Goal: Find contact information: Find contact information

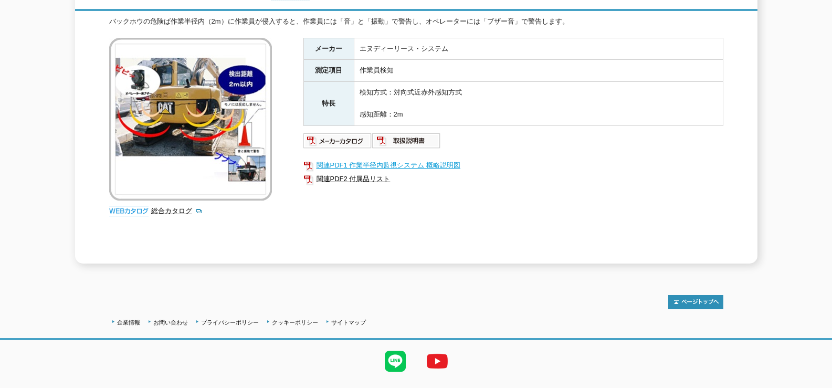
scroll to position [176, 0]
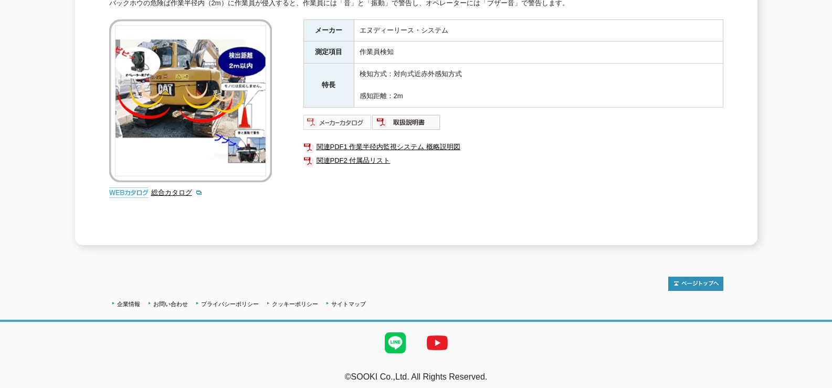
click at [340, 114] on img at bounding box center [338, 122] width 69 height 17
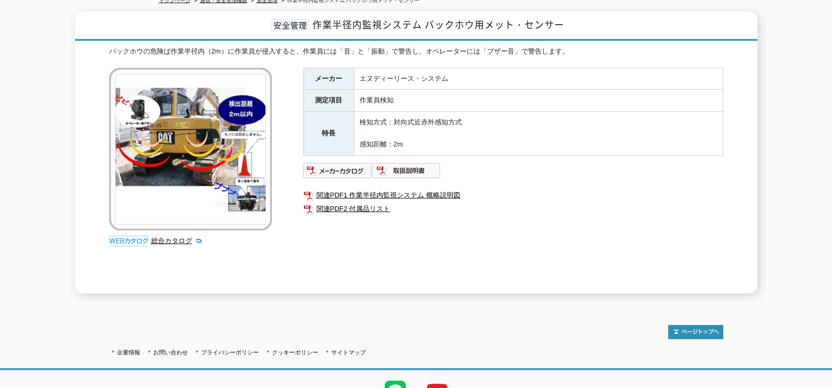
scroll to position [123, 0]
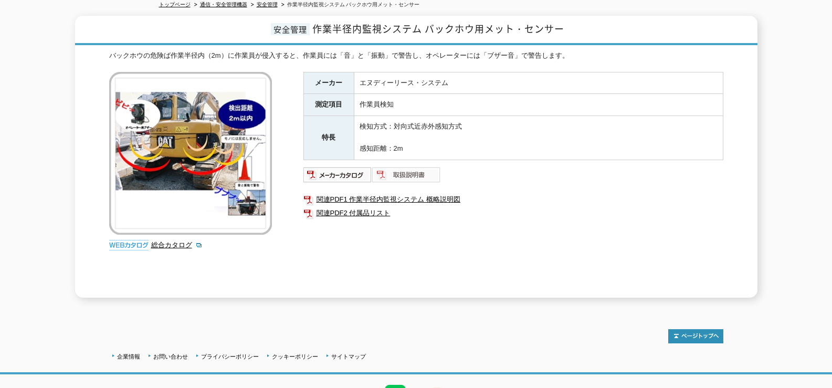
click at [413, 167] on img at bounding box center [406, 174] width 69 height 17
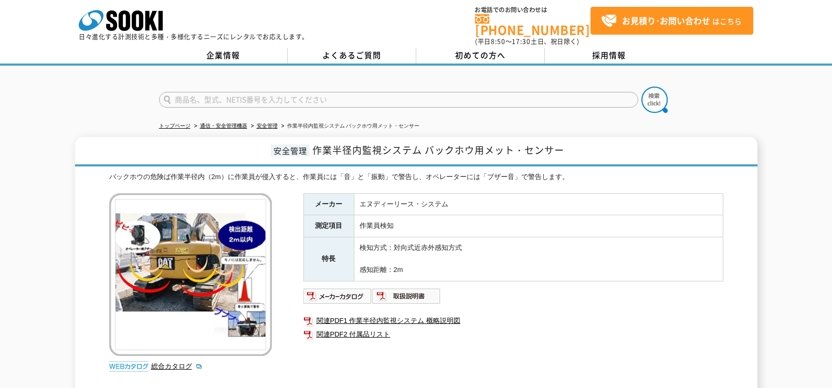
scroll to position [0, 0]
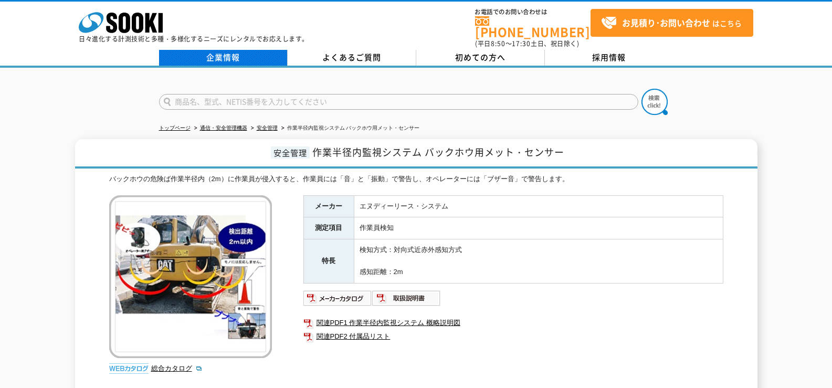
click at [236, 51] on link "企業情報" at bounding box center [223, 58] width 129 height 16
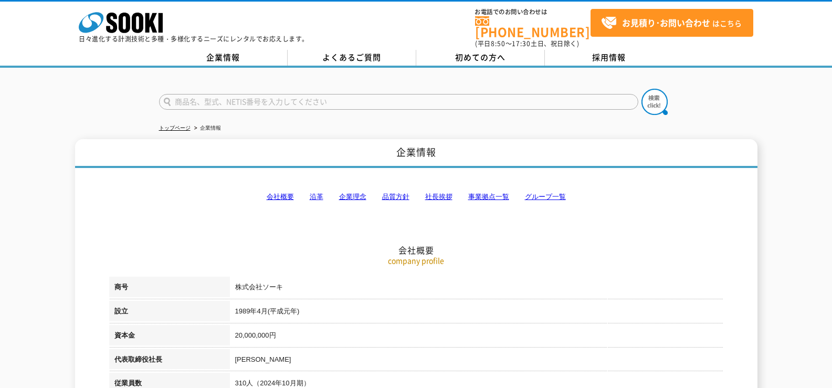
click at [488, 193] on link "事業拠点一覧" at bounding box center [488, 197] width 41 height 8
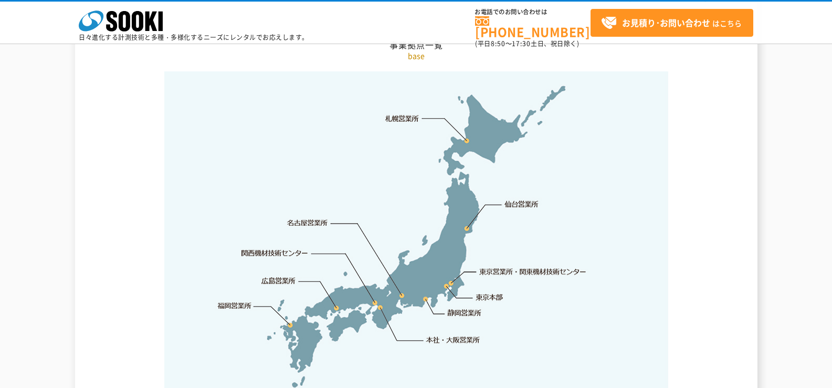
scroll to position [2214, 0]
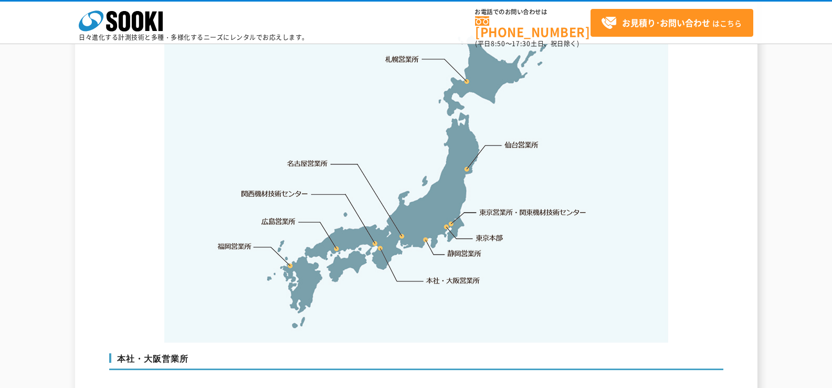
click at [376, 223] on img at bounding box center [416, 177] width 504 height 331
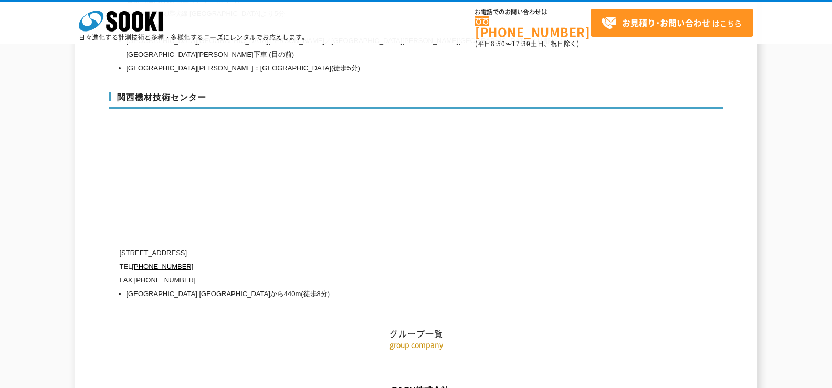
scroll to position [4705, 0]
